Goal: Task Accomplishment & Management: Manage account settings

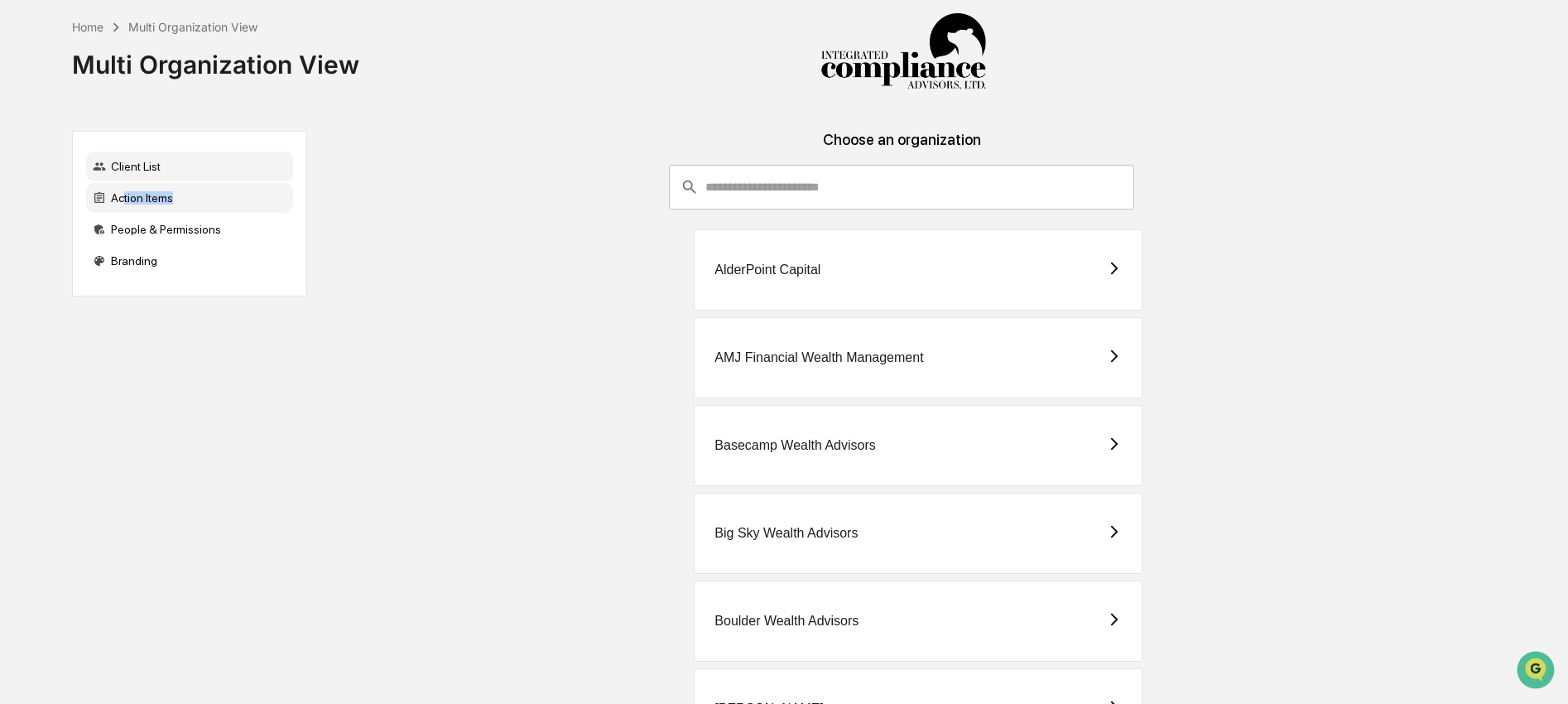
click at [121, 206] on div "Action Items" at bounding box center [189, 197] width 207 height 30
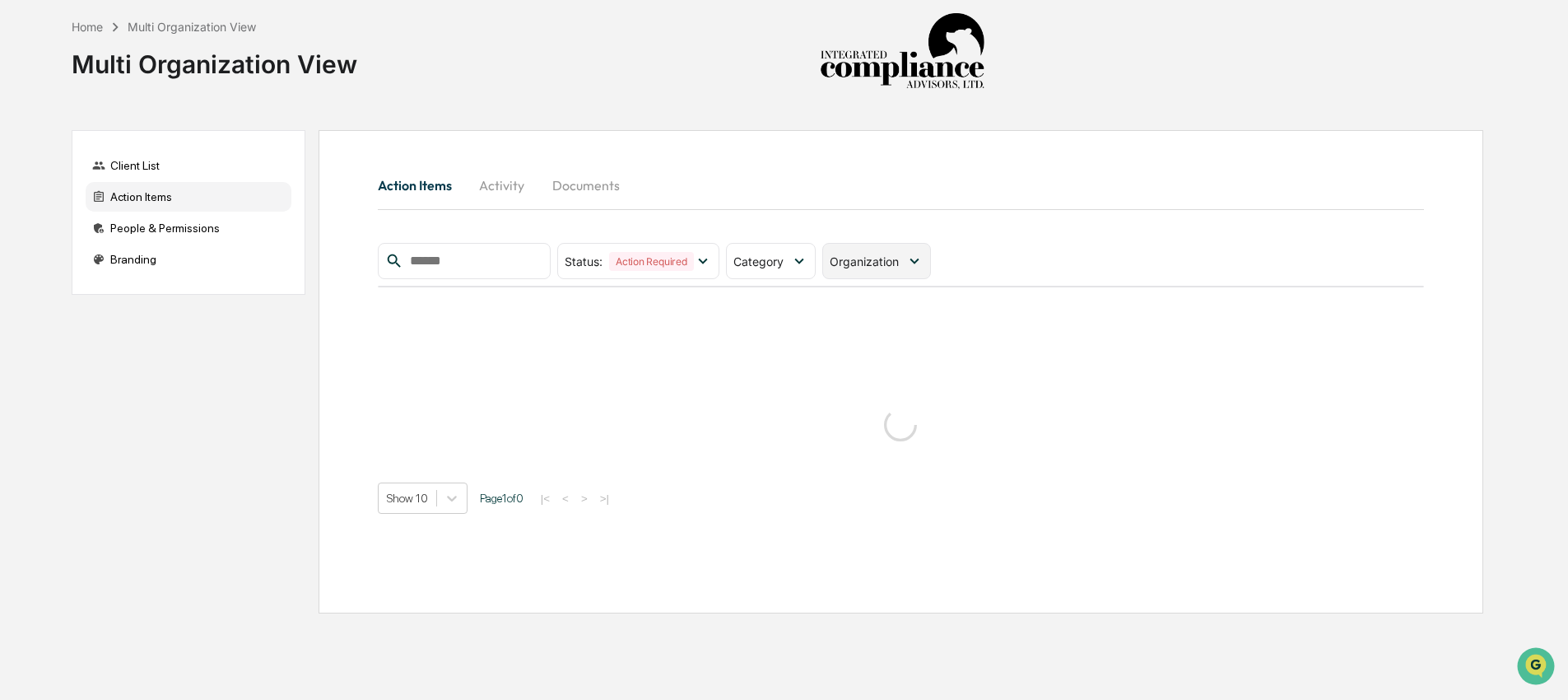
click at [875, 272] on div "Organization" at bounding box center [877, 261] width 108 height 36
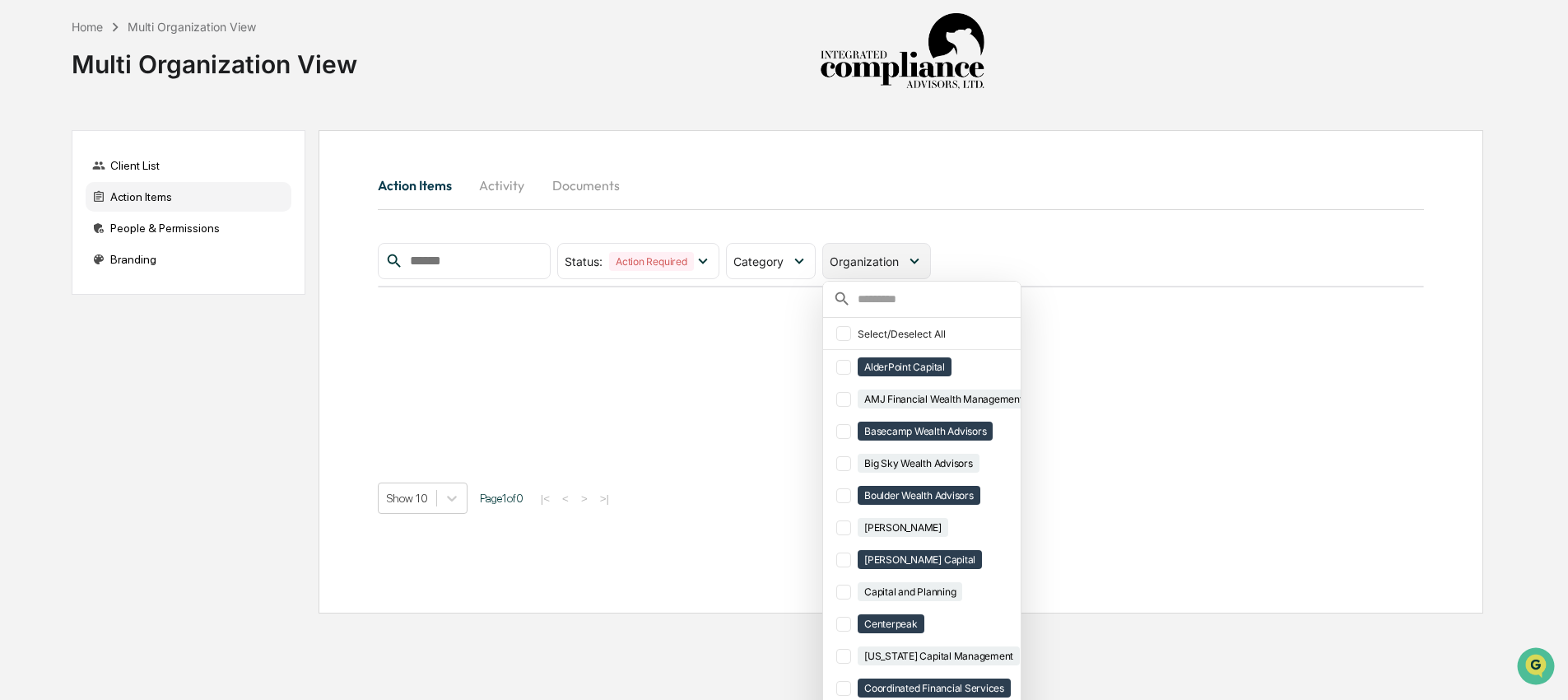
scroll to position [36, 0]
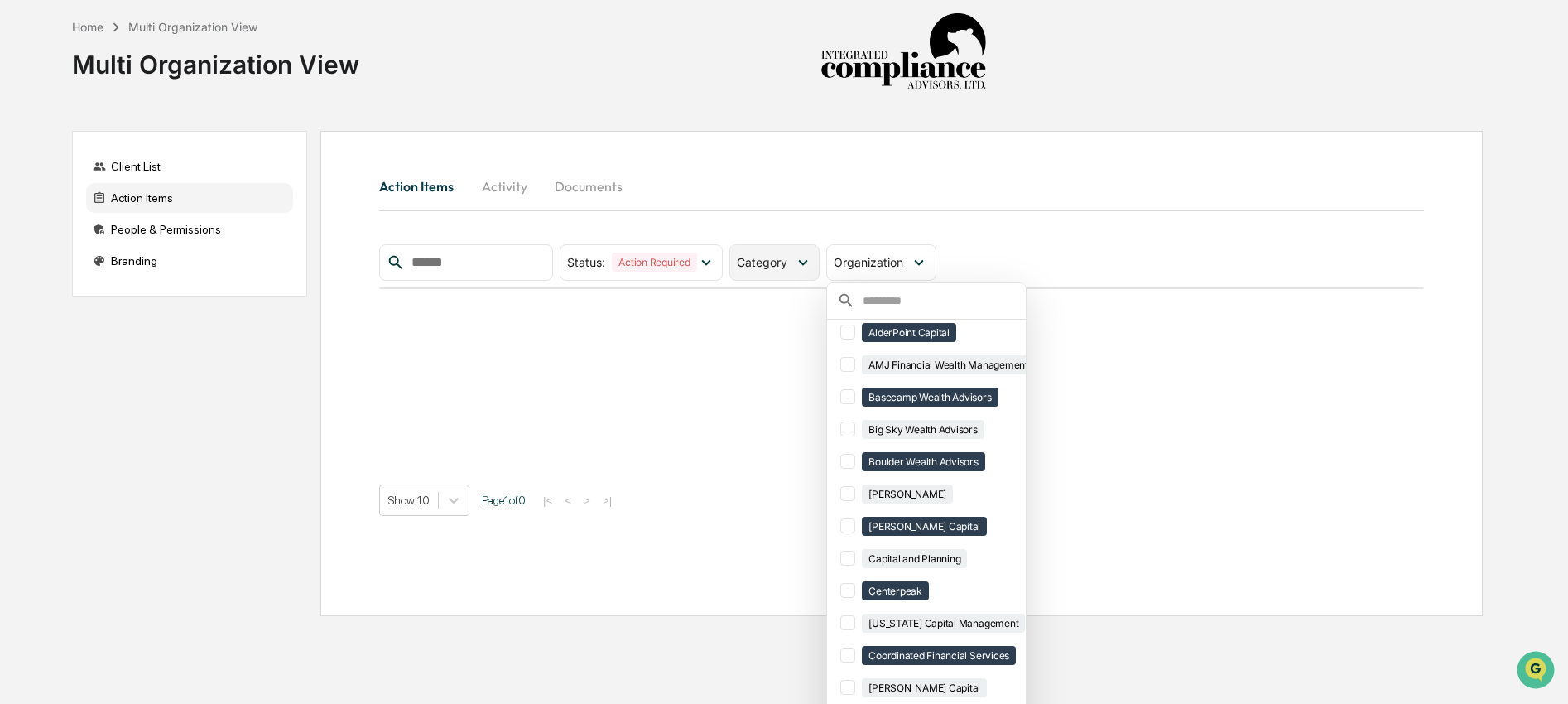
click at [793, 274] on div "Category" at bounding box center [775, 262] width 90 height 37
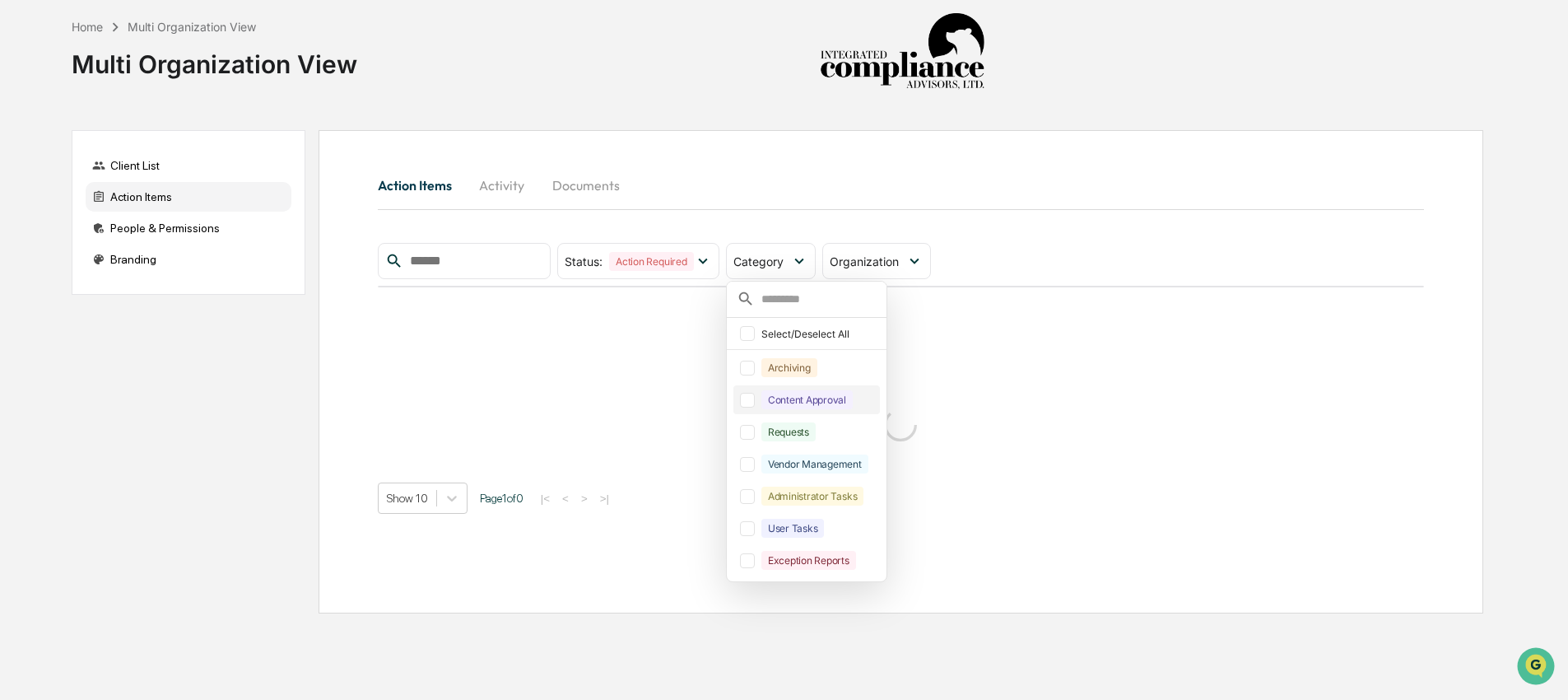
click at [775, 404] on div "Content Approval" at bounding box center [807, 400] width 91 height 19
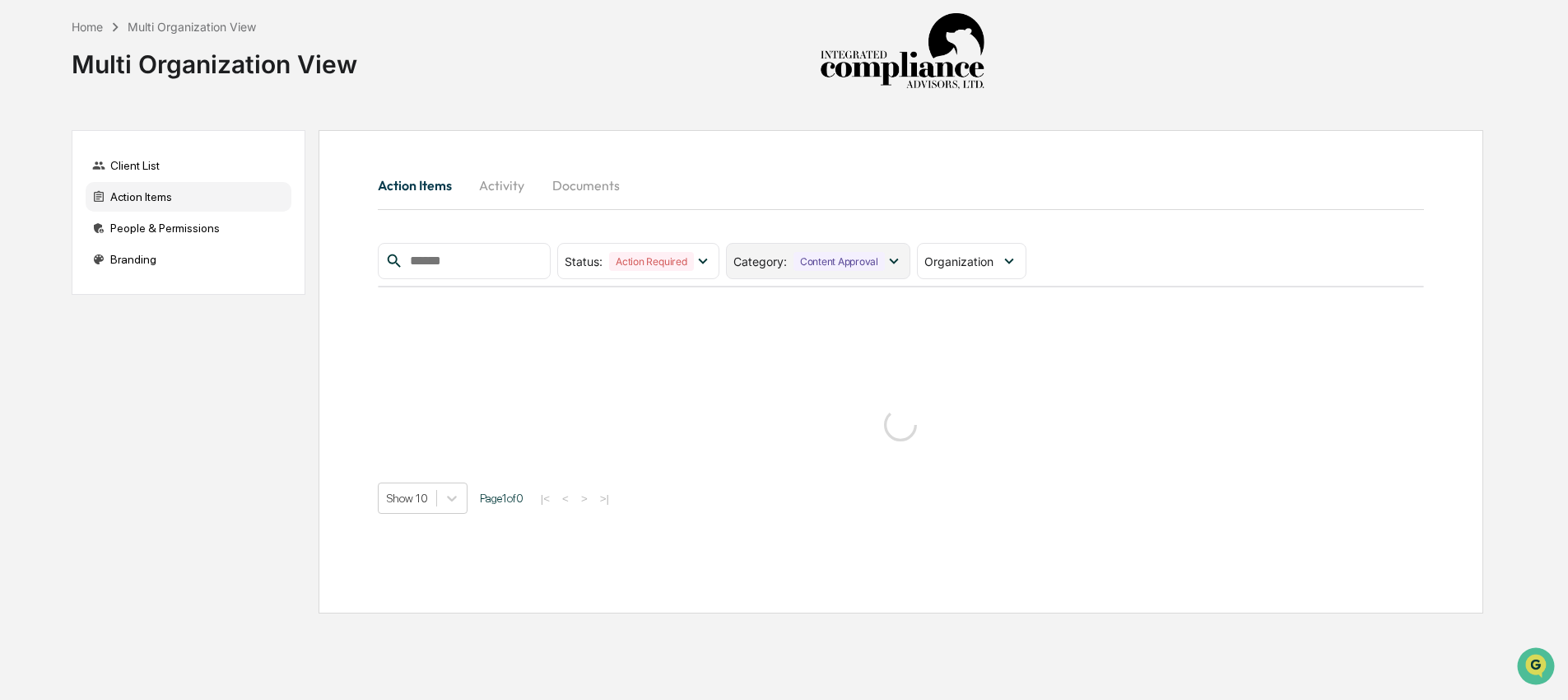
click at [836, 264] on div "Content Approval" at bounding box center [839, 262] width 91 height 19
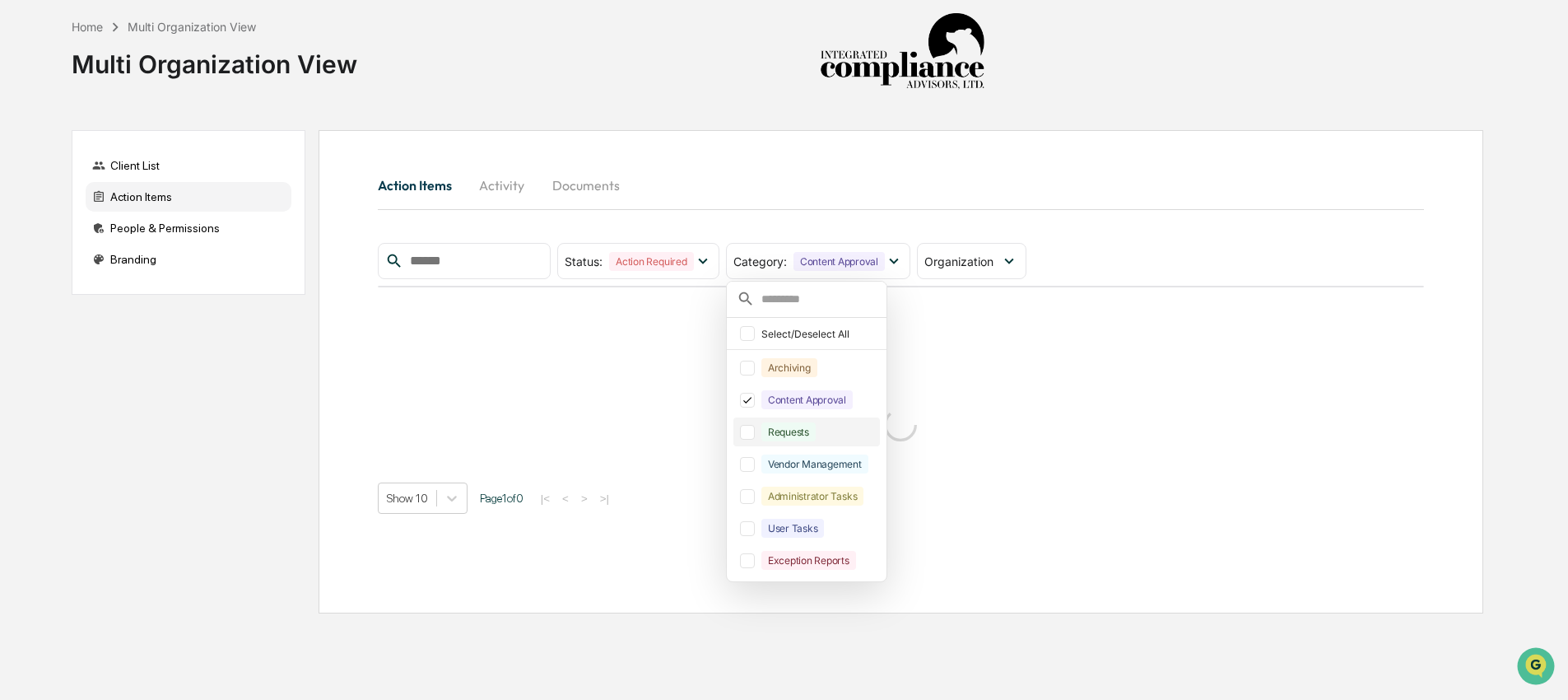
click at [816, 428] on div "Requests" at bounding box center [789, 432] width 54 height 19
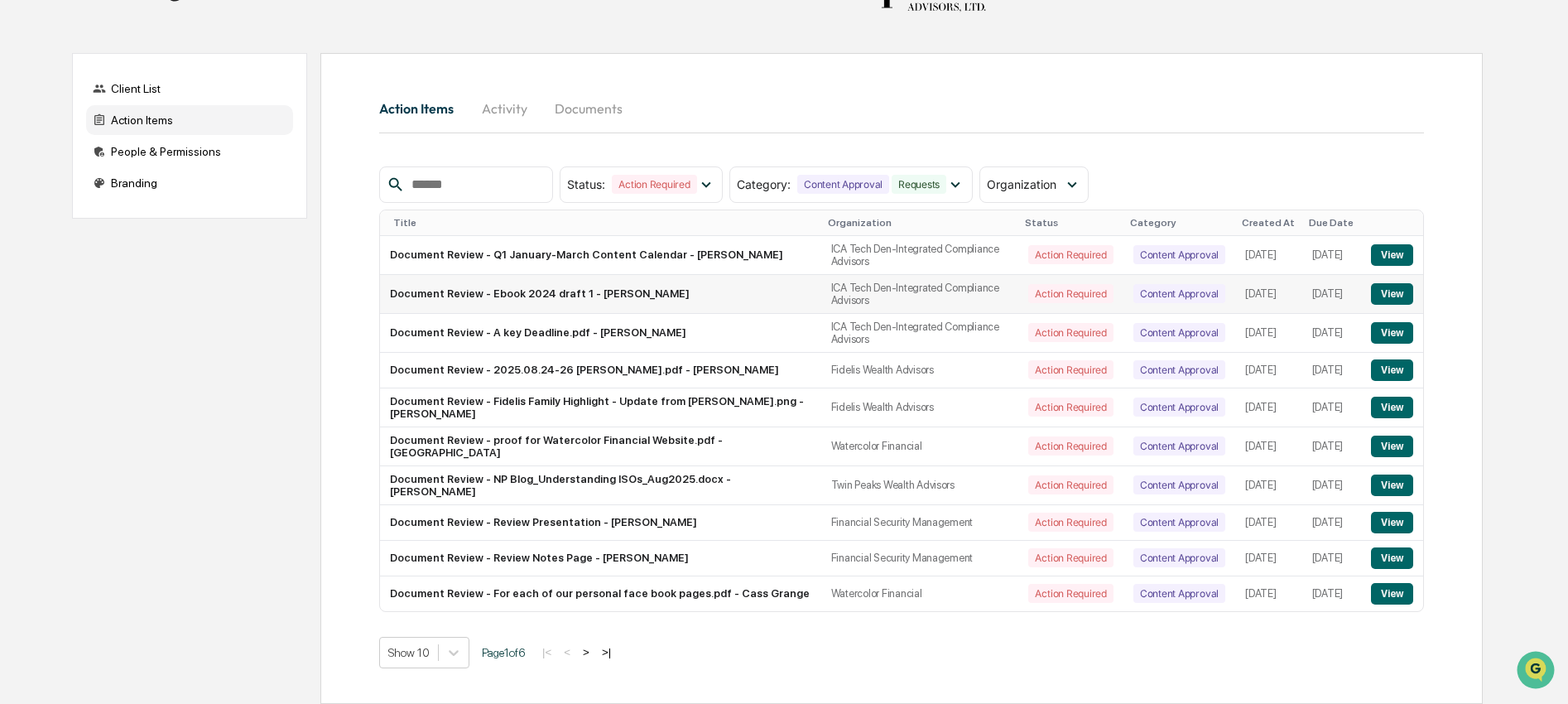
scroll to position [100, 0]
click at [594, 652] on button ">" at bounding box center [586, 652] width 16 height 14
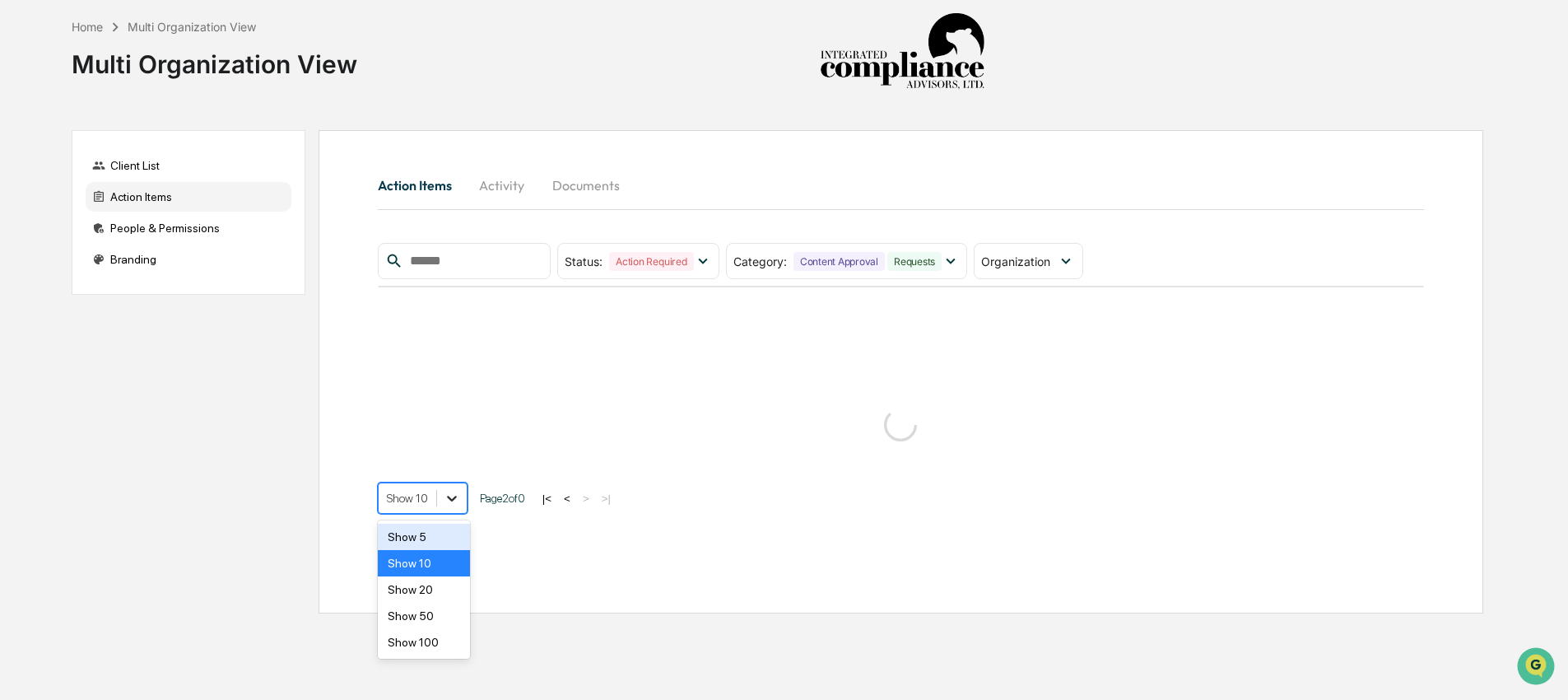
click at [450, 511] on div at bounding box center [451, 498] width 30 height 30
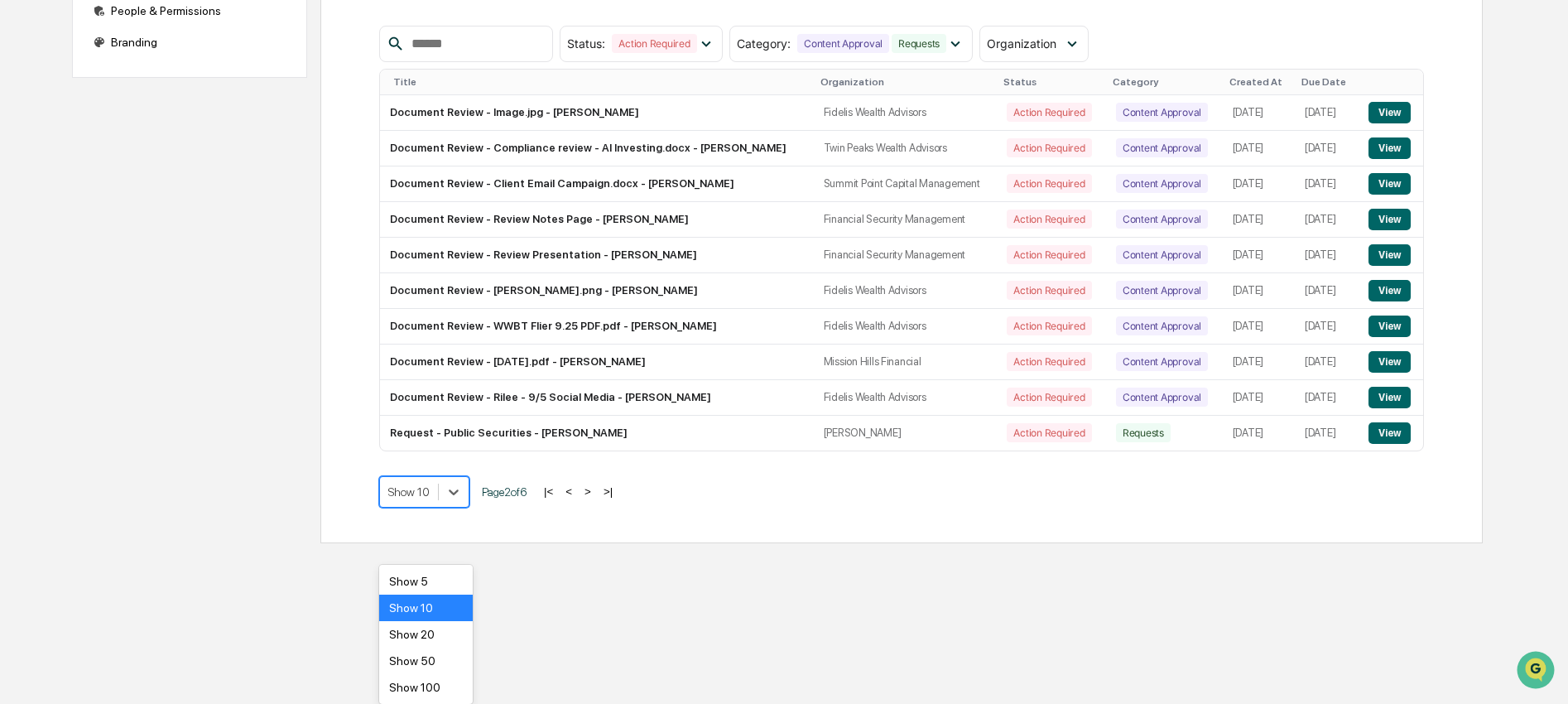
scroll to position [223, 0]
click at [438, 654] on div "Show 50" at bounding box center [426, 661] width 94 height 26
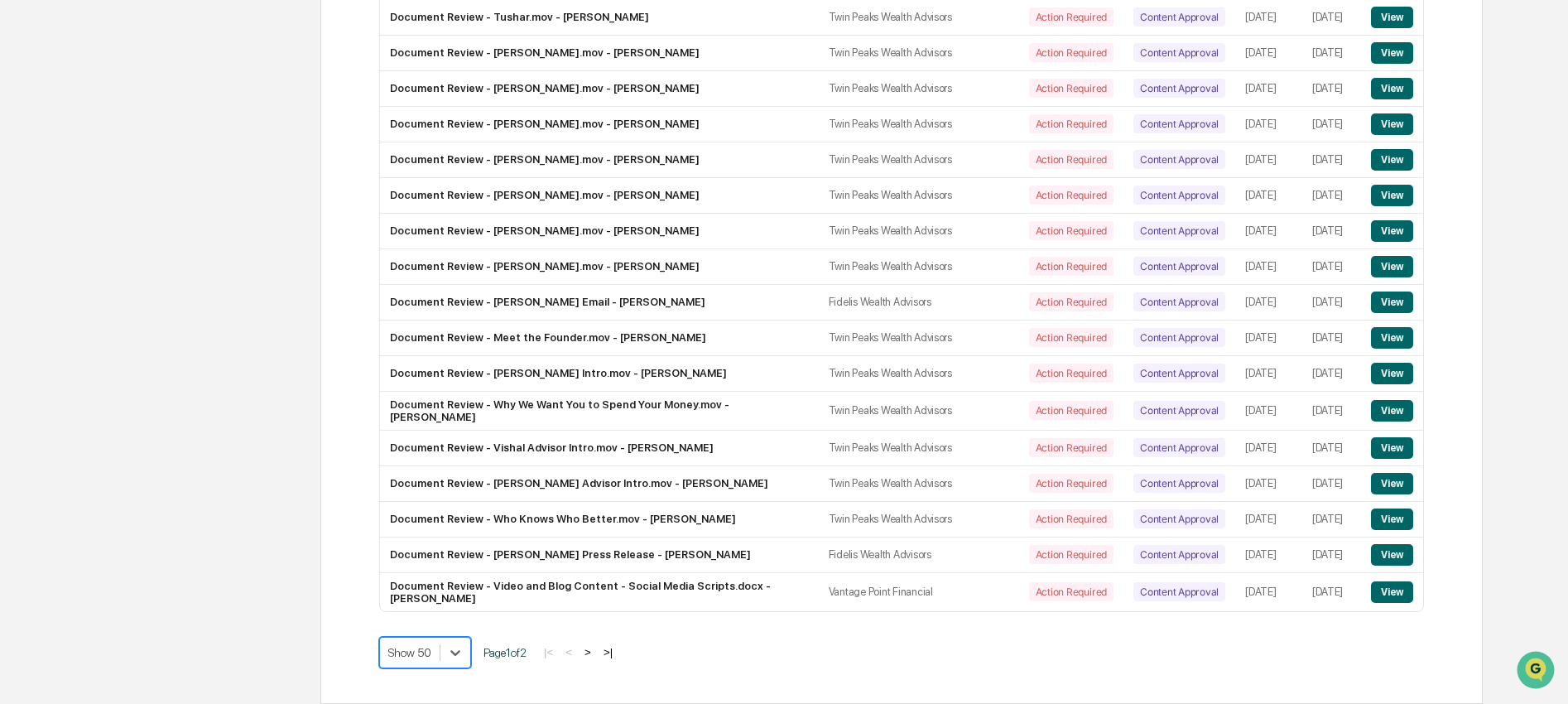
scroll to position [1594, 0]
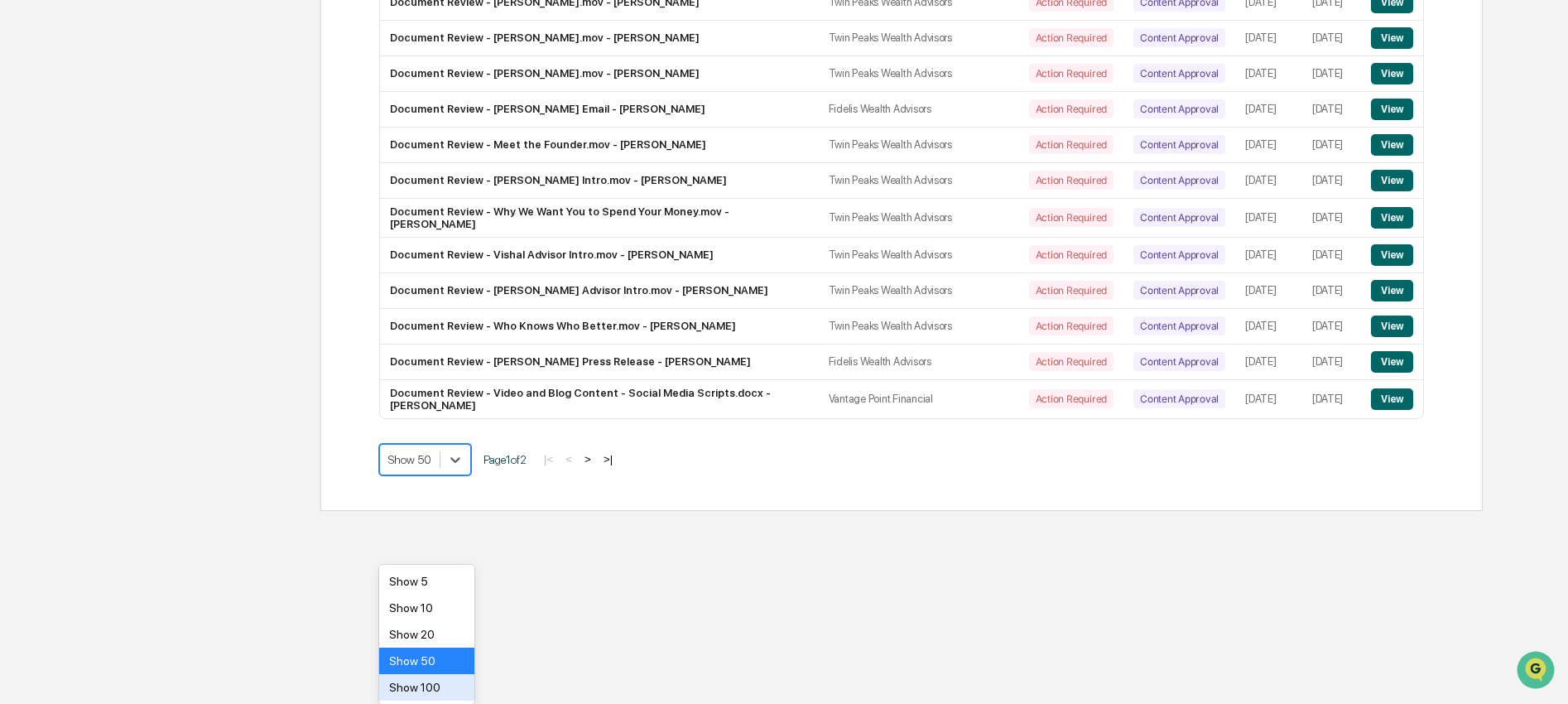
click at [451, 690] on div "Show 100" at bounding box center [426, 687] width 95 height 26
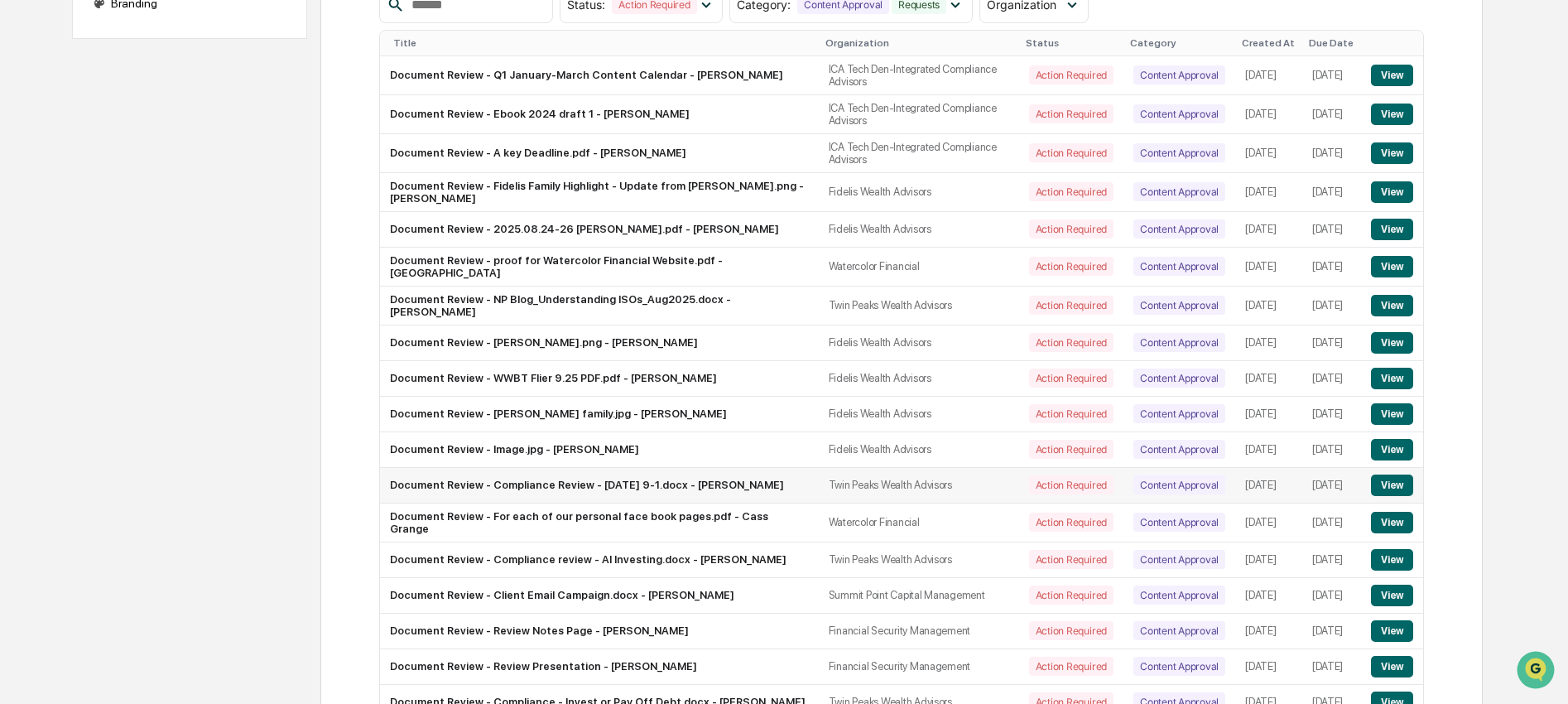
scroll to position [231, 0]
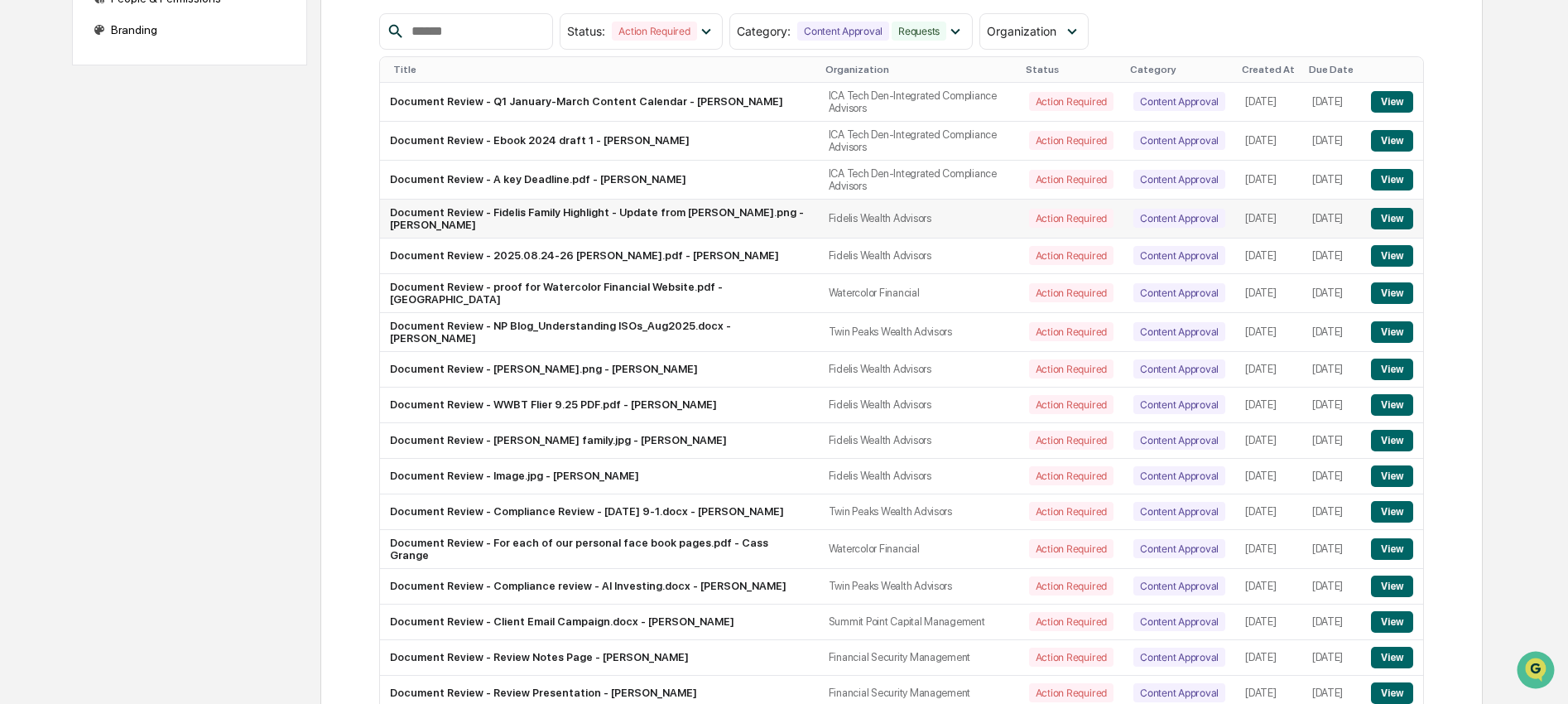
click at [1361, 230] on td "View" at bounding box center [1392, 219] width 62 height 39
click at [1387, 226] on button "View" at bounding box center [1393, 218] width 43 height 21
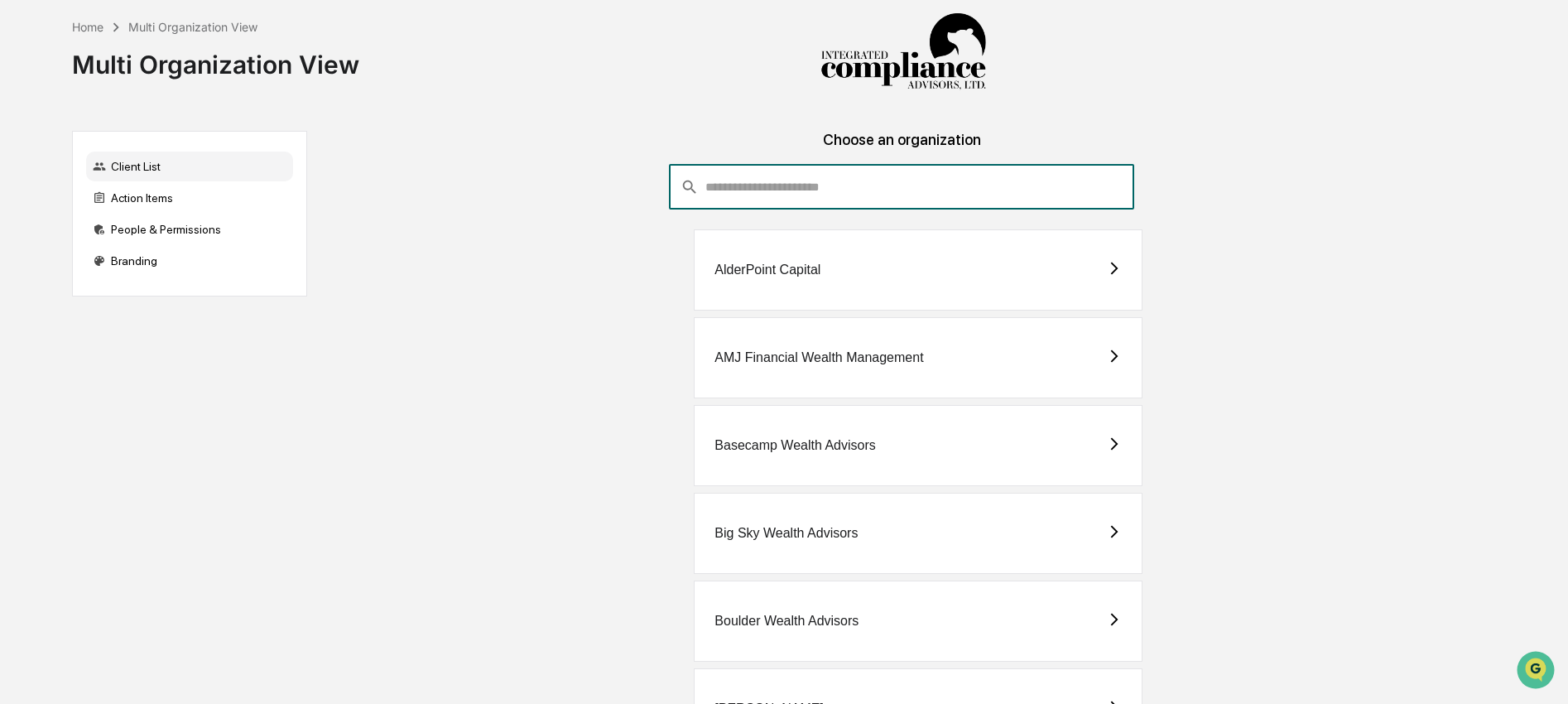
click at [802, 193] on input "consultant-dashboard__filter-organizations-search-bar" at bounding box center [920, 187] width 429 height 45
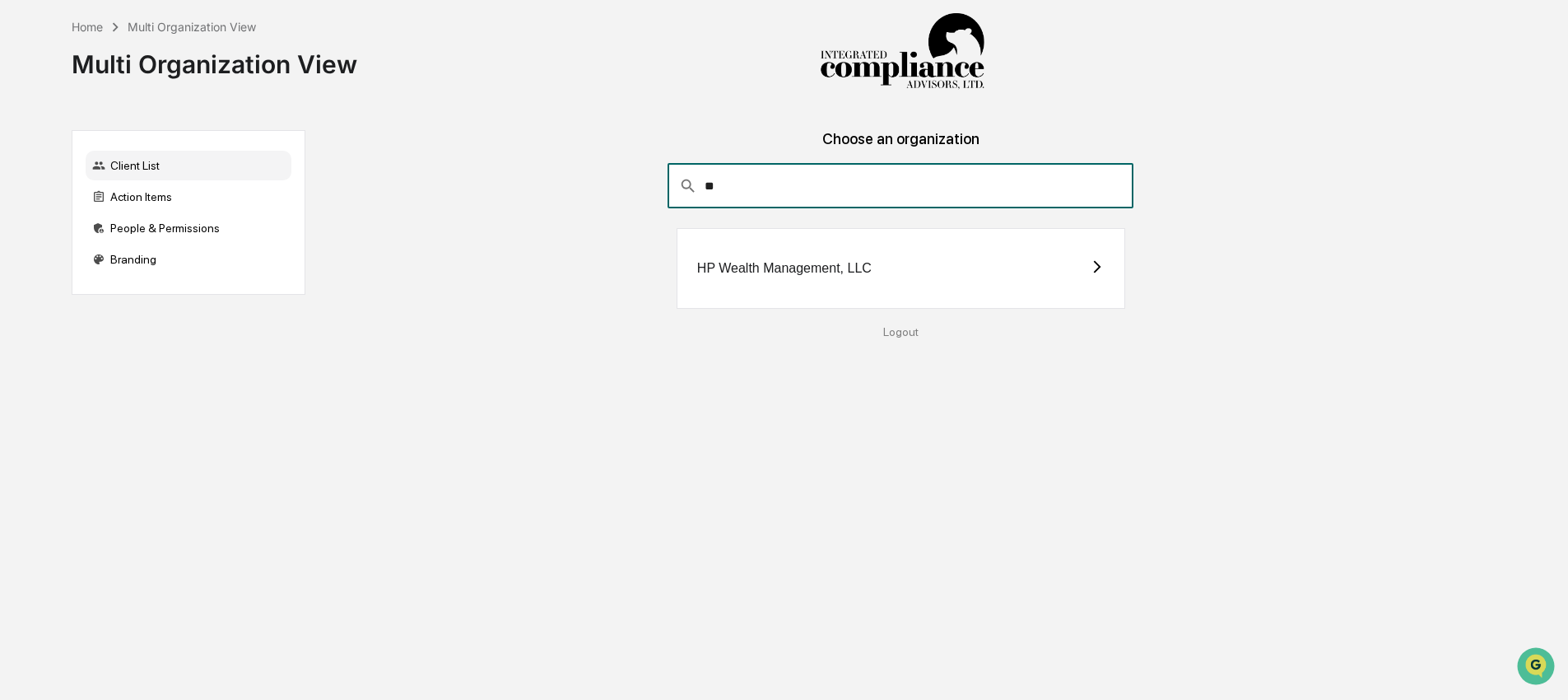
type input "**"
click at [685, 295] on div "HP Wealth Management, LLC" at bounding box center [901, 267] width 448 height 80
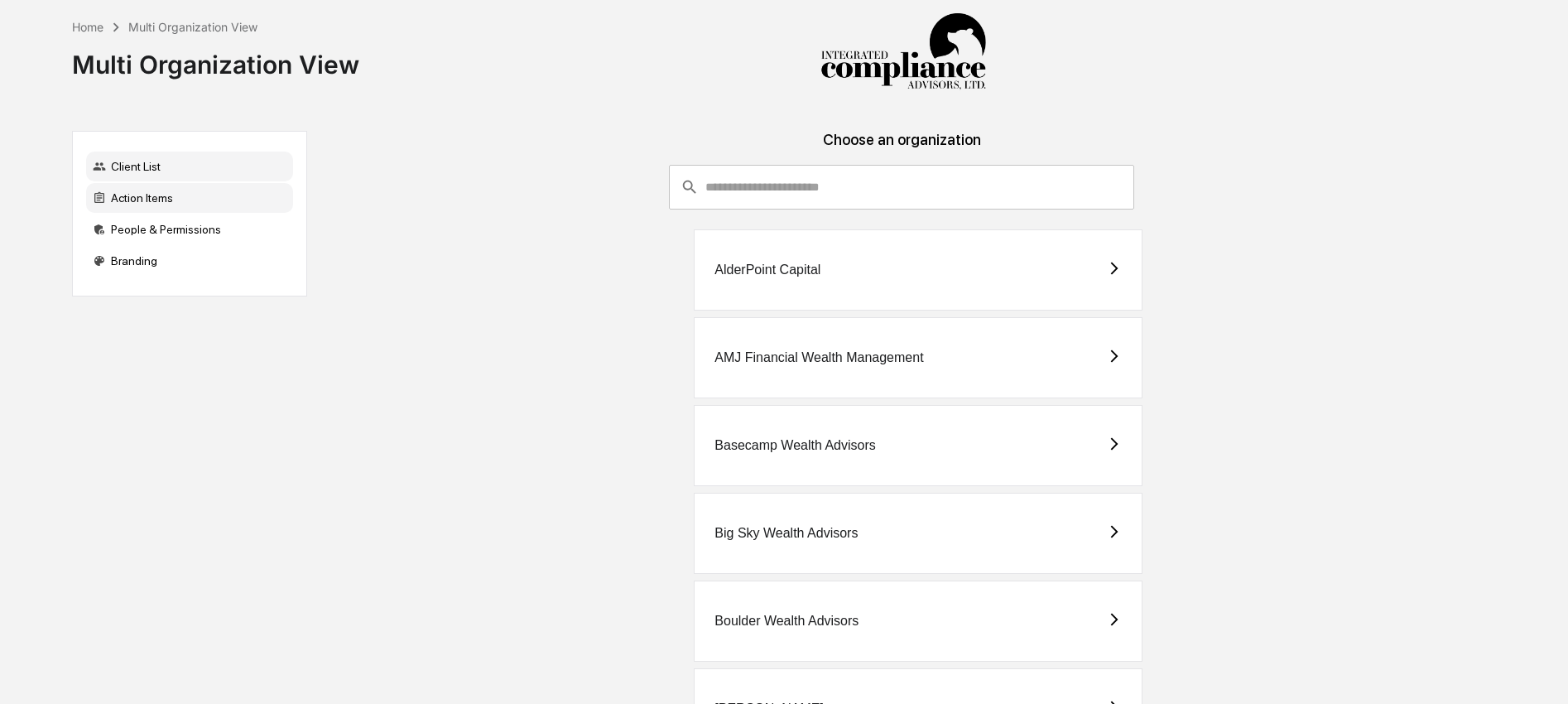
click at [157, 196] on div "Action Items" at bounding box center [189, 197] width 207 height 30
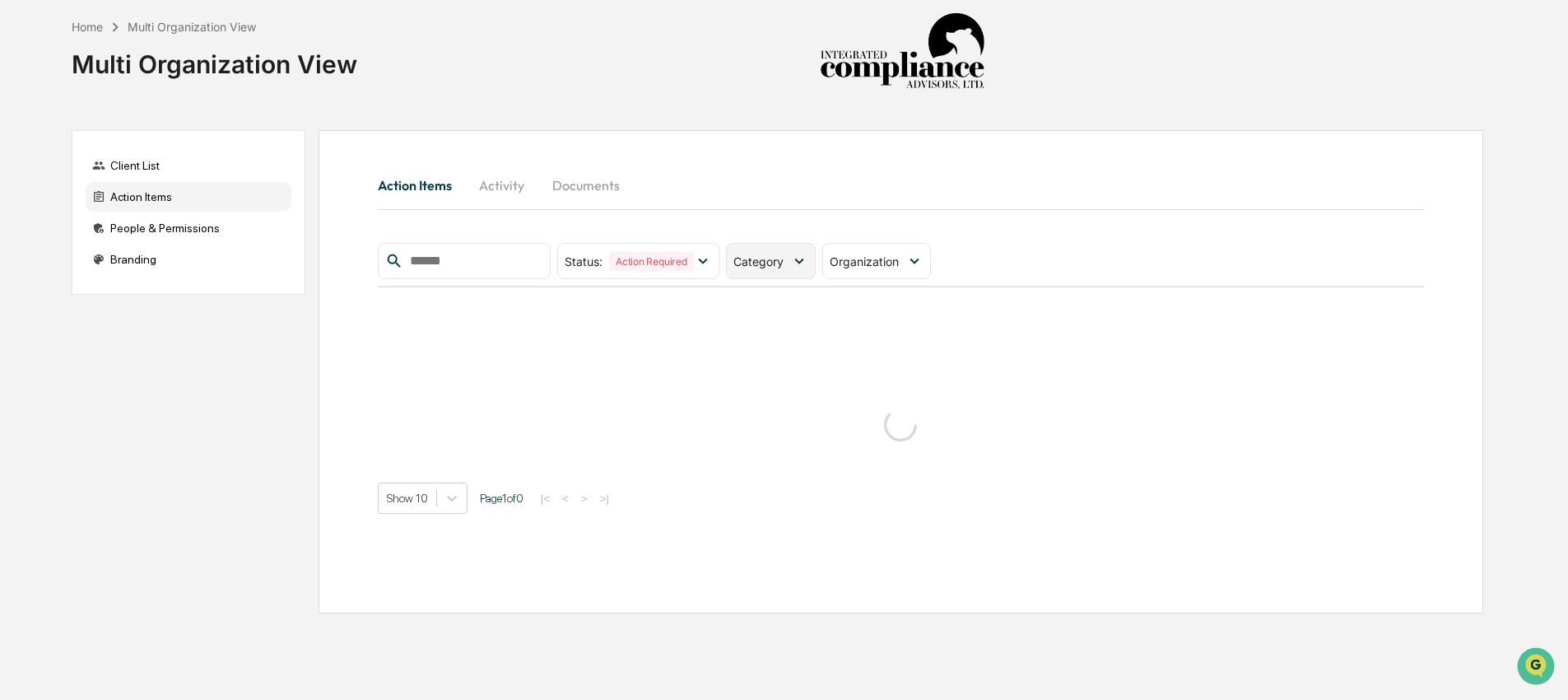
click at [753, 256] on span "Category" at bounding box center [758, 262] width 50 height 14
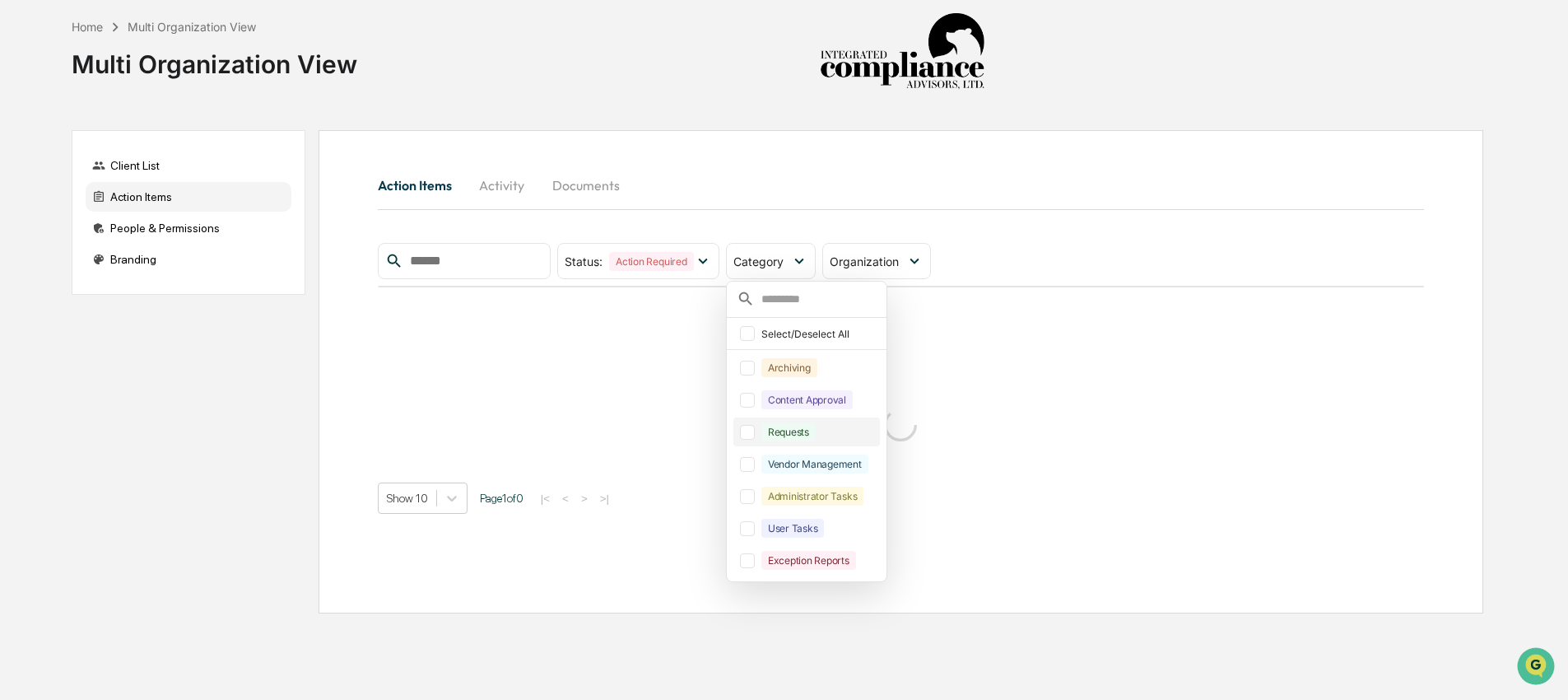
click at [789, 431] on div "Requests" at bounding box center [789, 432] width 54 height 19
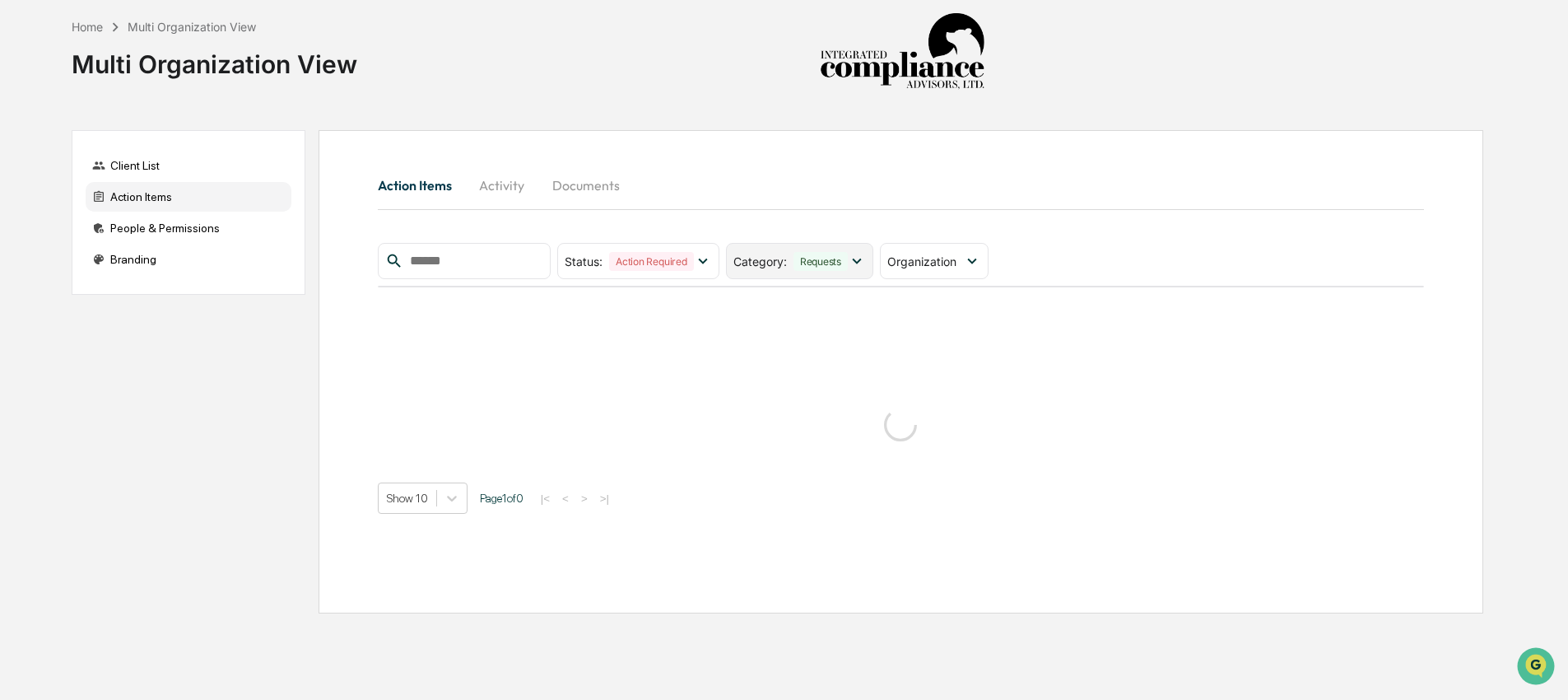
click at [812, 267] on div "Requests" at bounding box center [821, 262] width 54 height 19
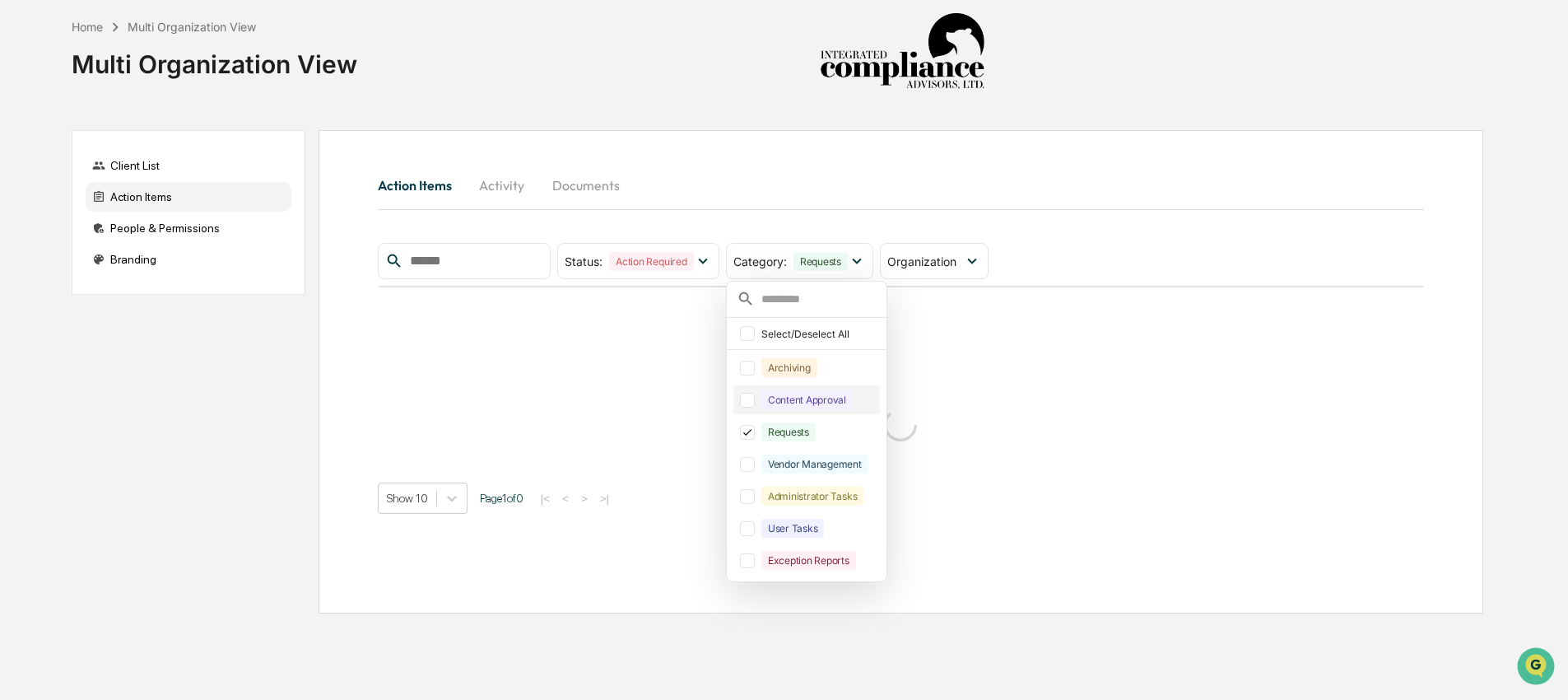
click at [805, 395] on div "Content Approval" at bounding box center [807, 400] width 91 height 19
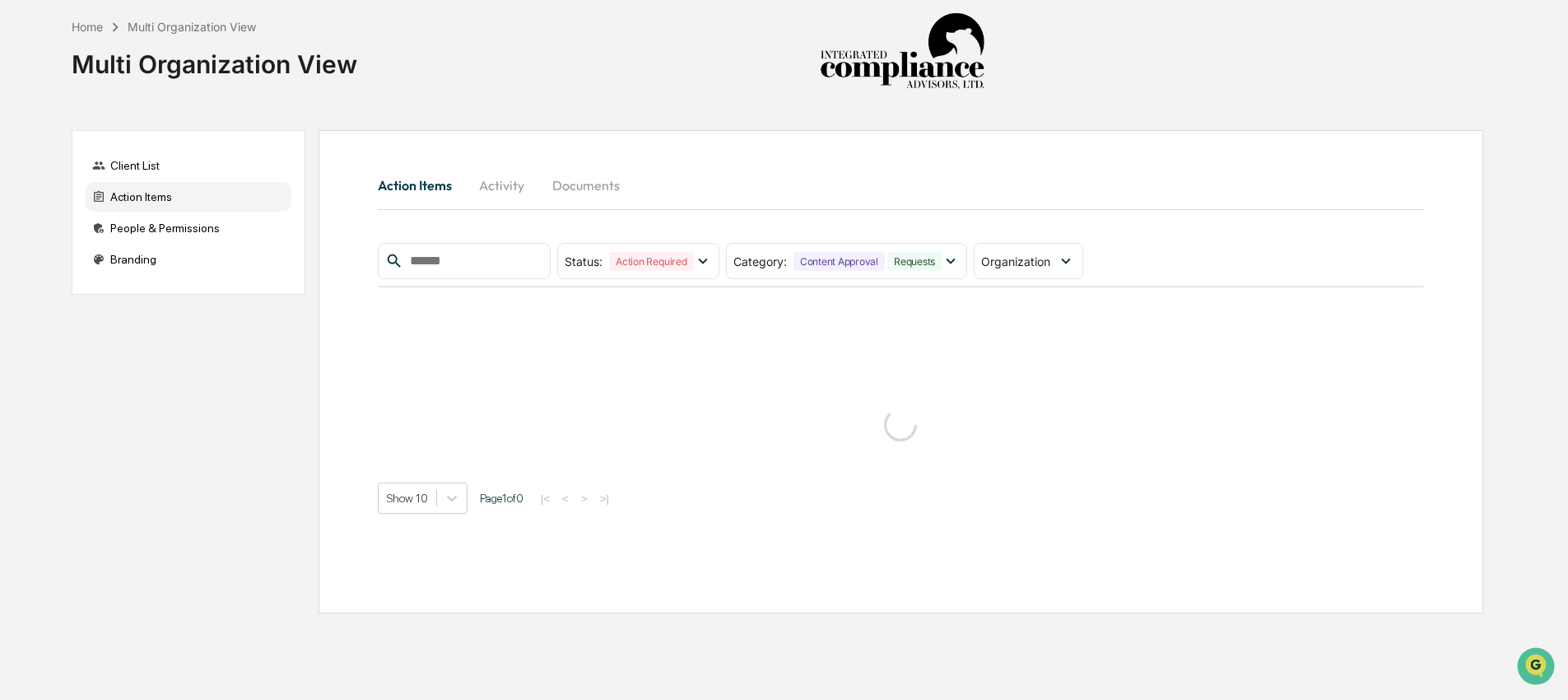
click at [1222, 215] on div "Action Items Activity Documents Status : Action Required Select/Deselect All Ac…" at bounding box center [900, 339] width 1046 height 348
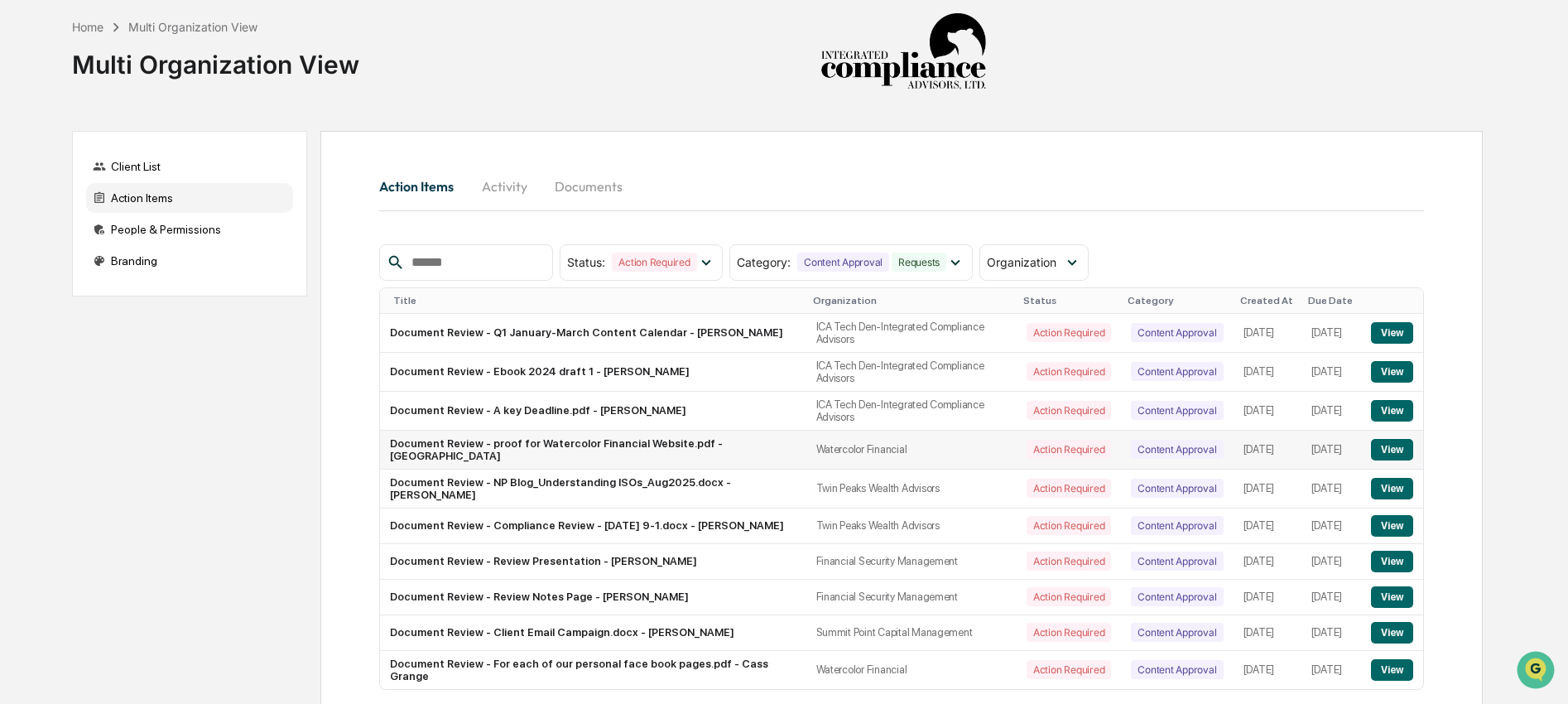
click at [1403, 450] on button "View" at bounding box center [1393, 449] width 43 height 21
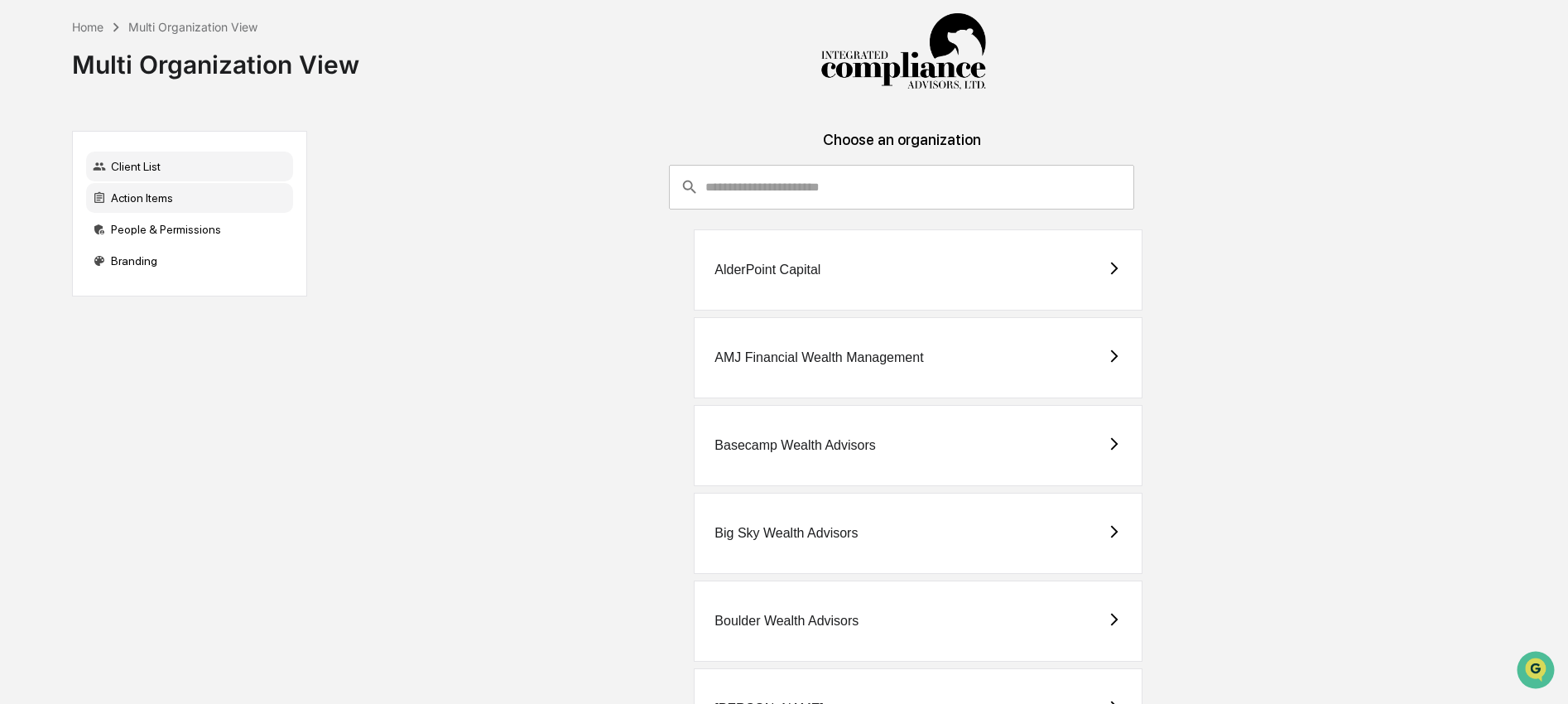
click at [148, 208] on div "Action Items" at bounding box center [189, 197] width 207 height 30
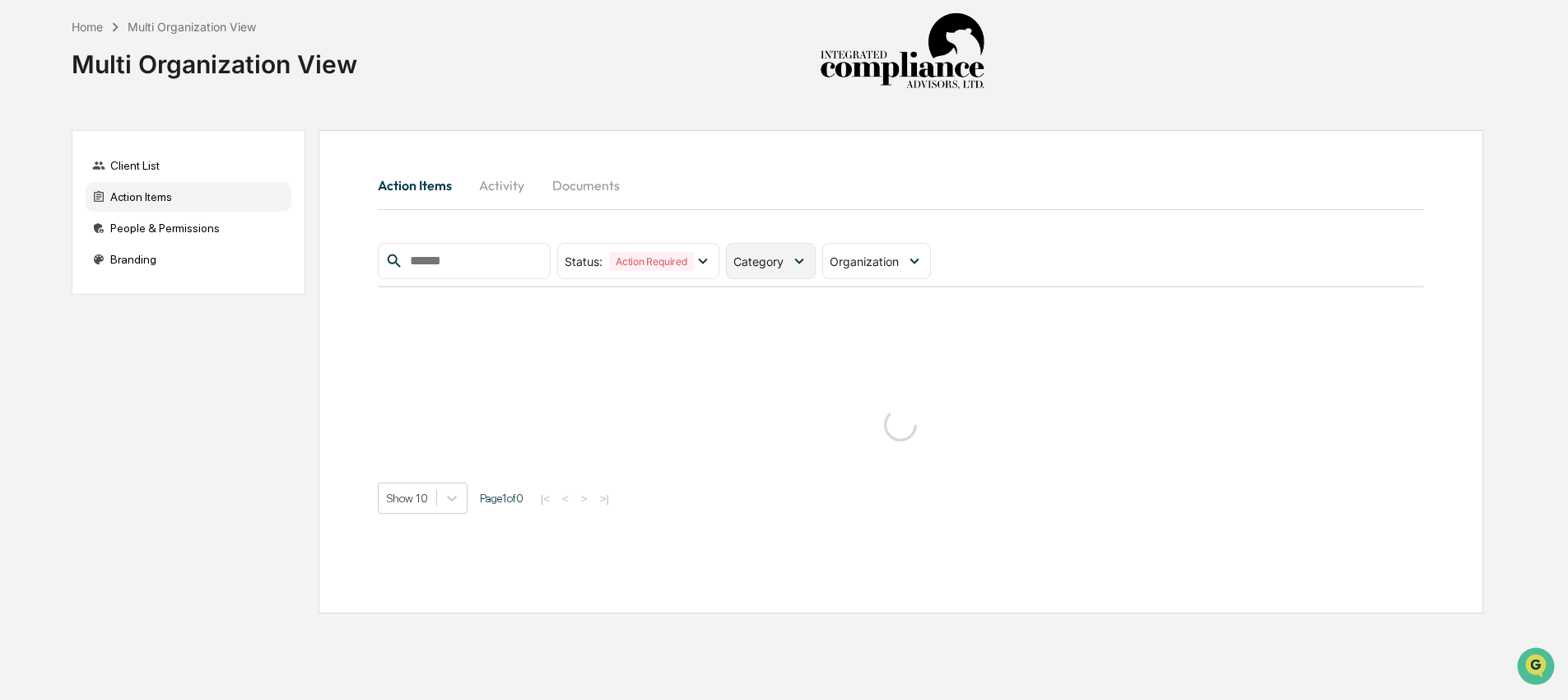
click at [791, 267] on div "Category" at bounding box center [771, 261] width 90 height 36
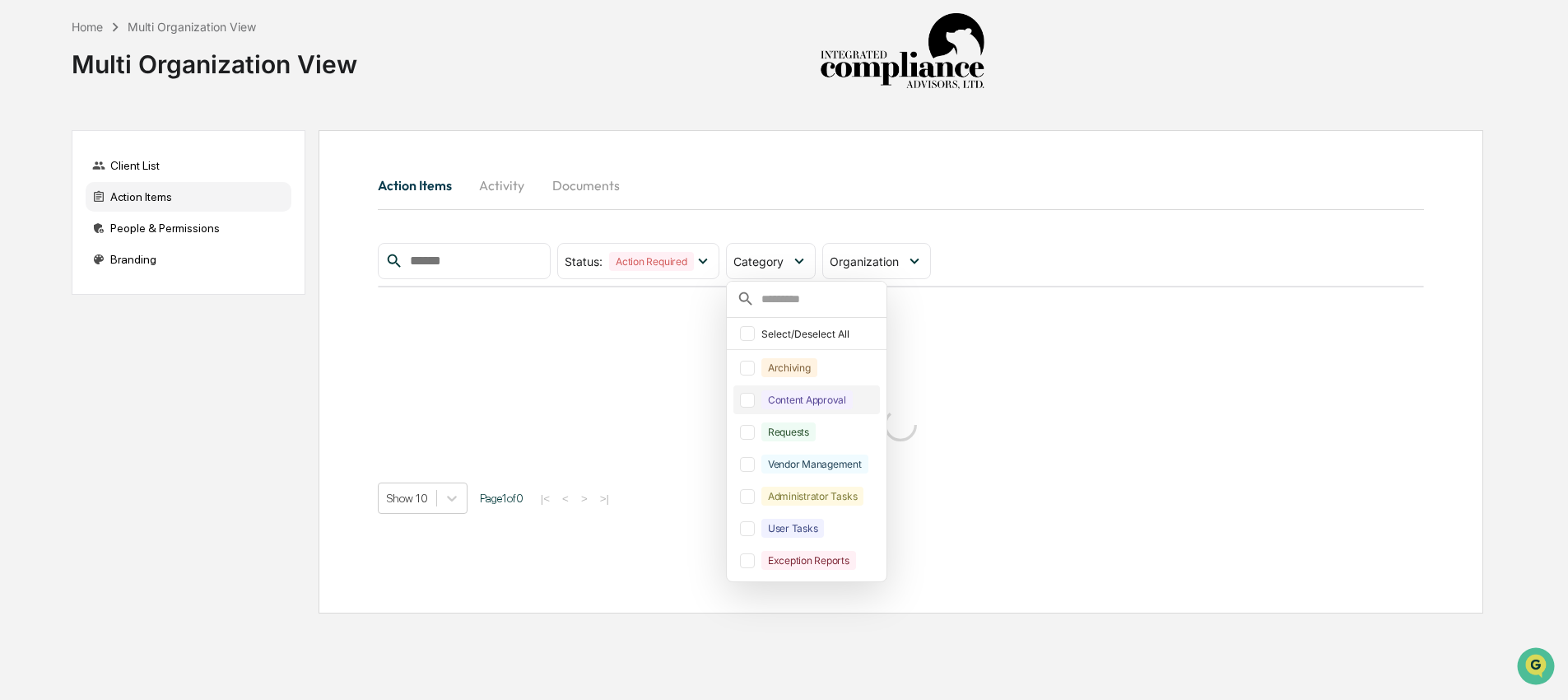
click at [813, 402] on div "Content Approval" at bounding box center [807, 400] width 91 height 19
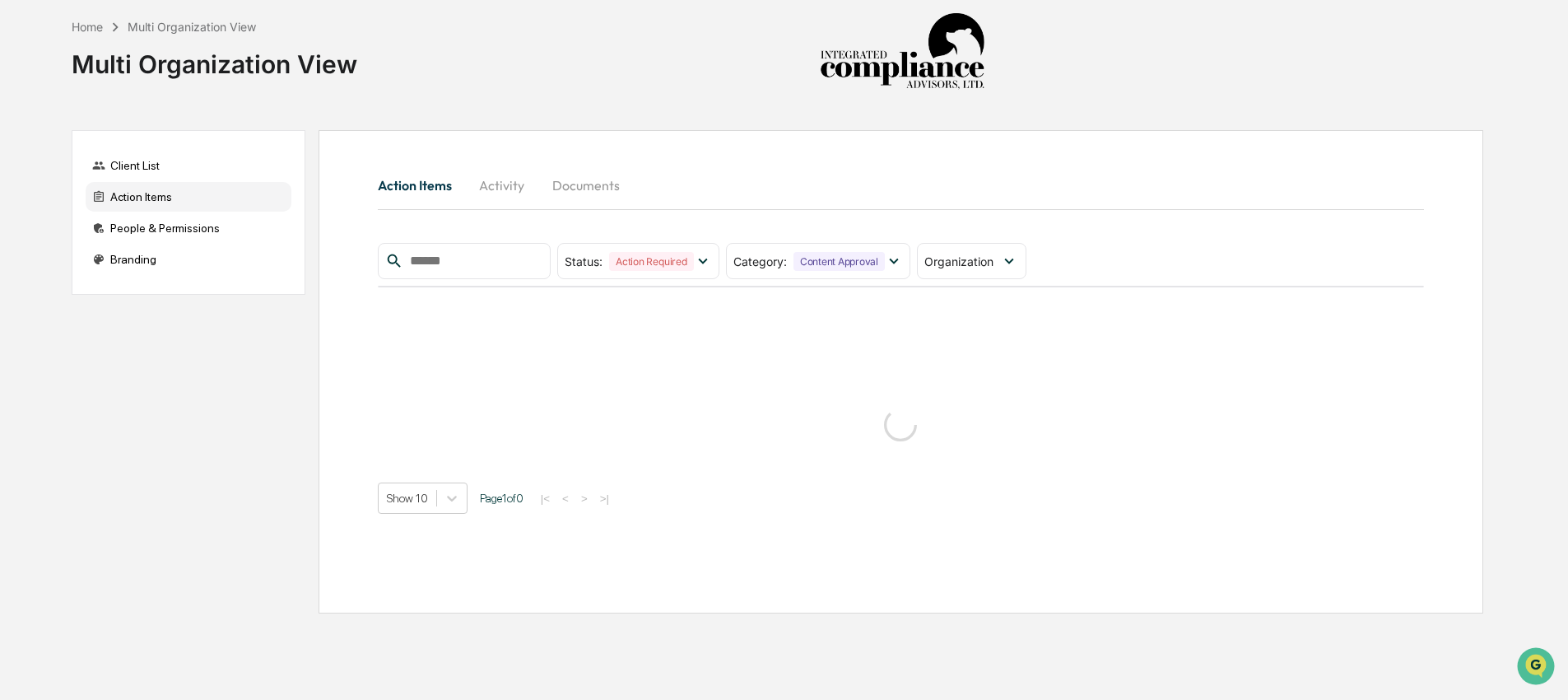
click at [889, 234] on div "Action Items Activity Documents Status : Action Required Select/Deselect All Ac…" at bounding box center [900, 339] width 1046 height 348
click at [889, 256] on icon at bounding box center [894, 261] width 18 height 18
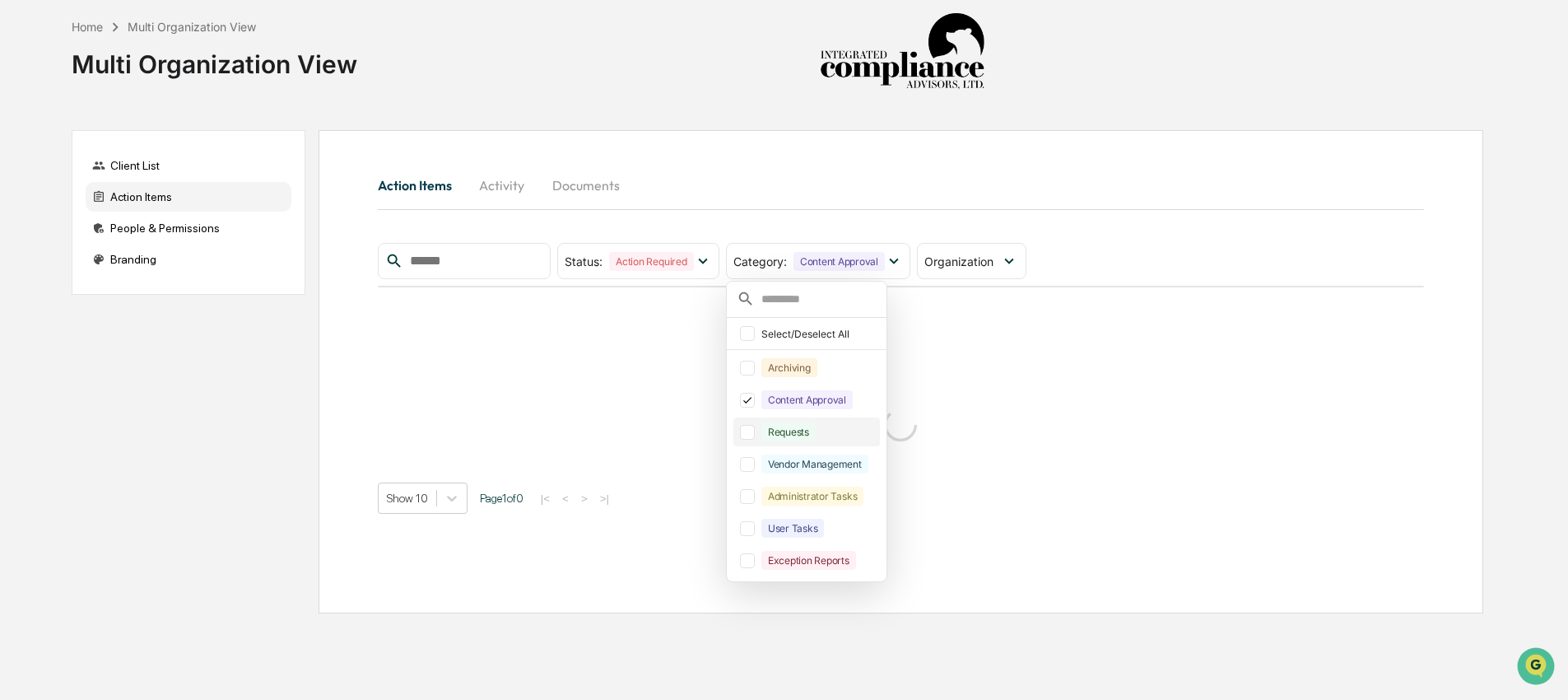
click at [797, 434] on div "Requests" at bounding box center [789, 432] width 54 height 19
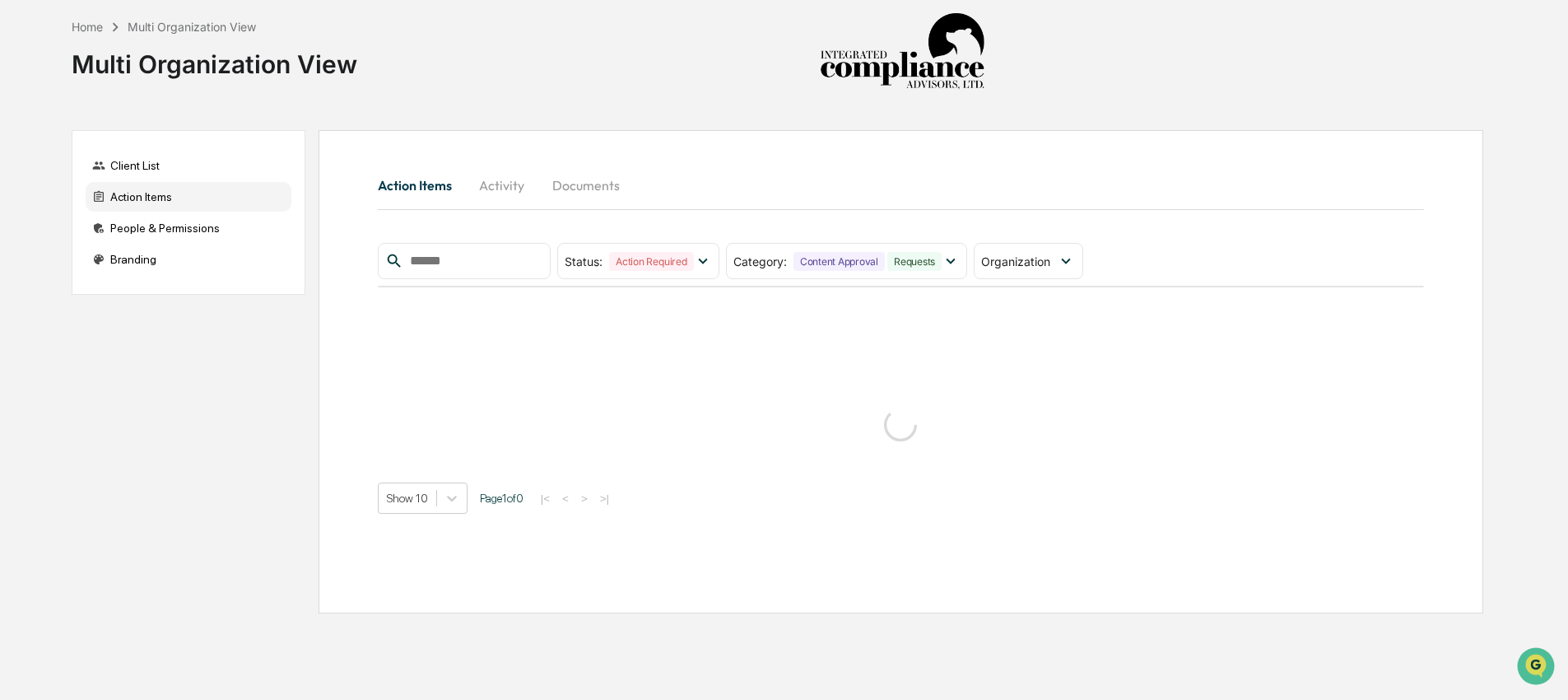
click at [1106, 179] on div "Action Items Activity Documents" at bounding box center [900, 185] width 1046 height 40
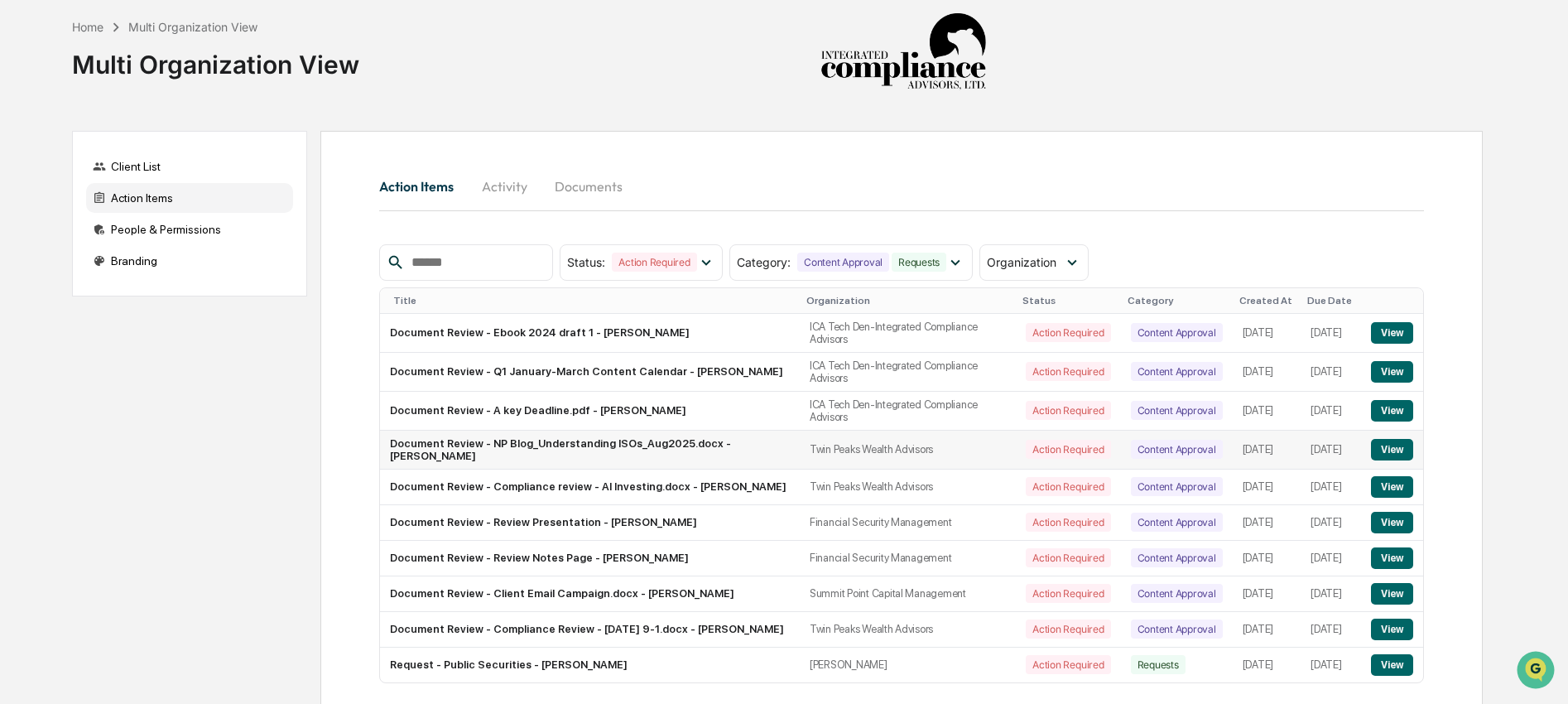
click at [1394, 459] on button "View" at bounding box center [1393, 449] width 43 height 21
